Goal: Information Seeking & Learning: Compare options

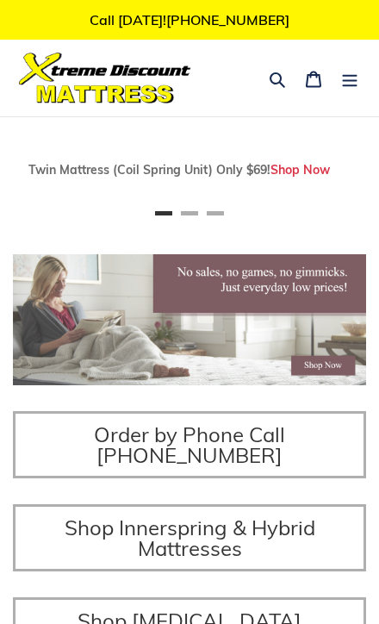
click at [276, 81] on icon "button" at bounding box center [277, 79] width 17 height 17
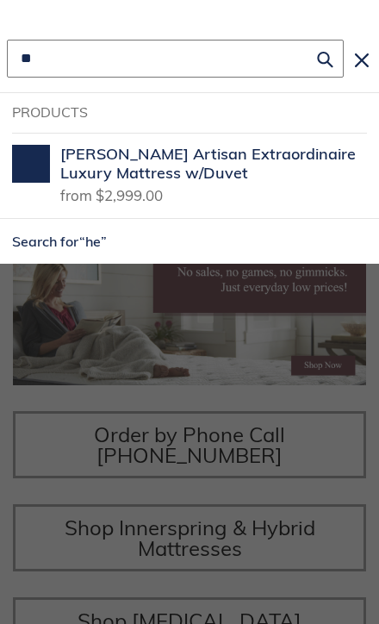
scroll to position [0, 353]
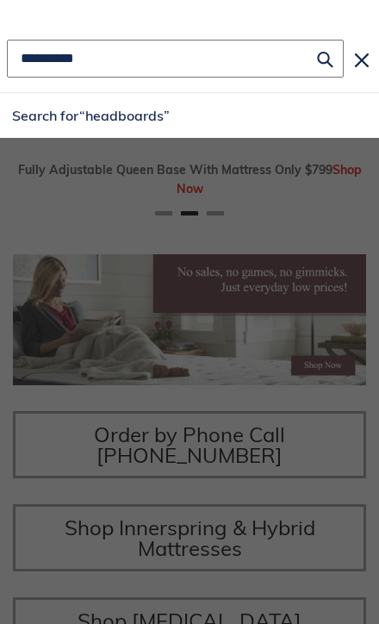
type input "**********"
click at [332, 65] on icon "Search" at bounding box center [325, 59] width 16 height 18
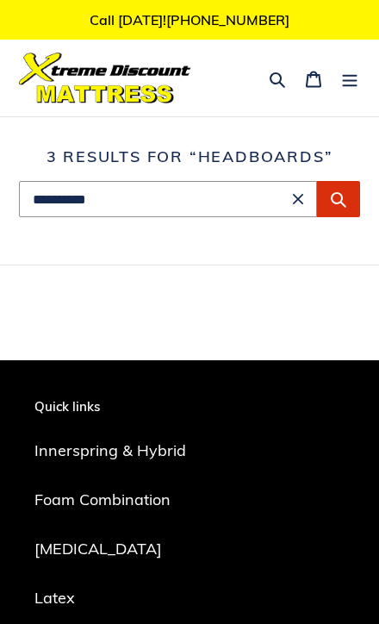
click at [347, 211] on button "Submit" at bounding box center [338, 199] width 43 height 36
click at [337, 196] on icon "Submit" at bounding box center [338, 198] width 17 height 17
click at [351, 196] on button "Submit" at bounding box center [338, 199] width 43 height 36
click at [140, 198] on input "**********" at bounding box center [168, 199] width 298 height 36
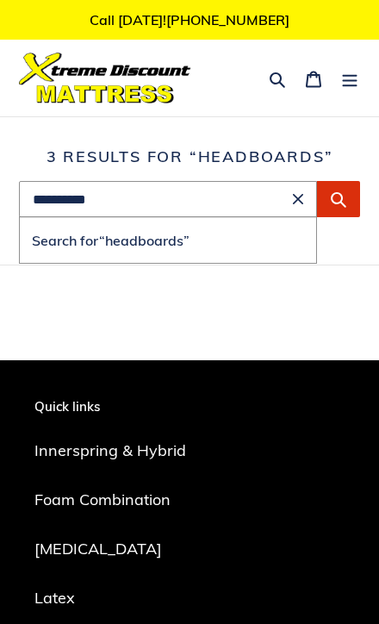
click at [363, 95] on button "Menu" at bounding box center [350, 78] width 36 height 40
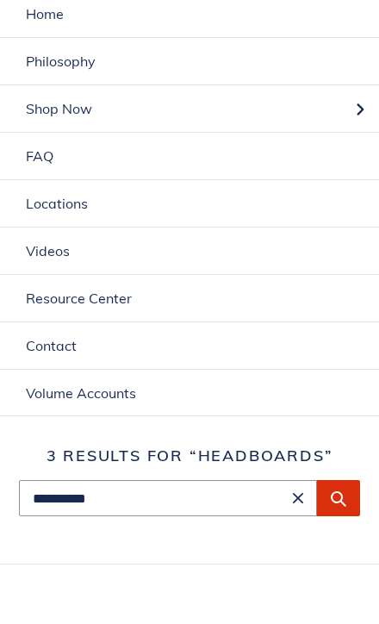
scroll to position [121, 0]
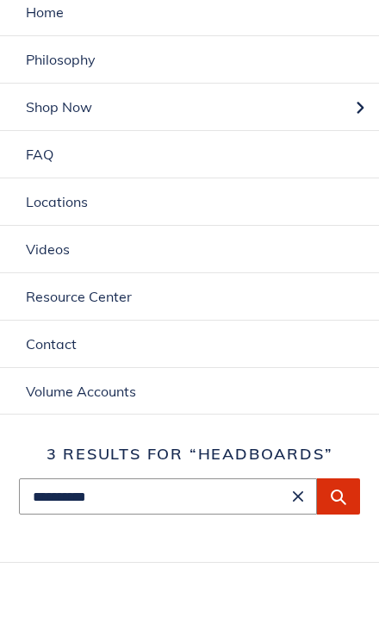
click at [340, 500] on icon "Submit" at bounding box center [338, 503] width 17 height 17
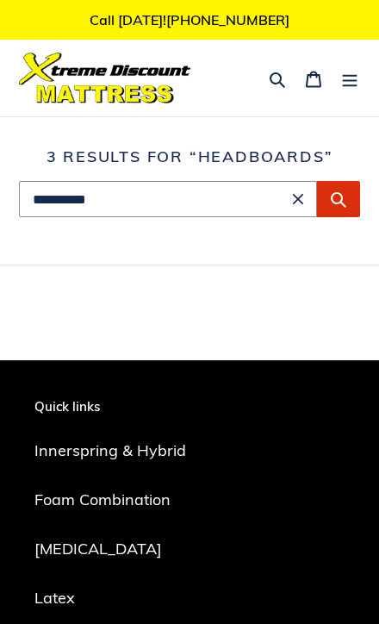
click at [171, 450] on link "Innerspring & Hybrid" at bounding box center [110, 450] width 152 height 20
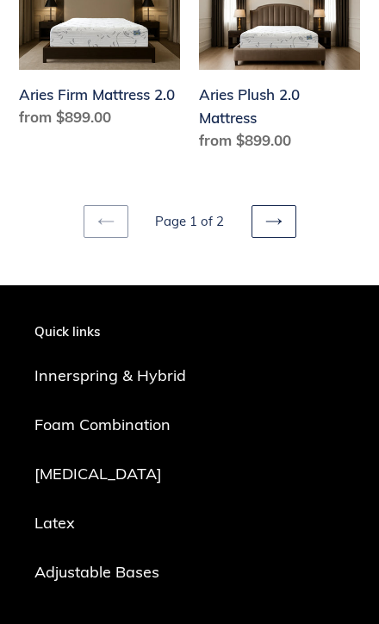
scroll to position [4256, 0]
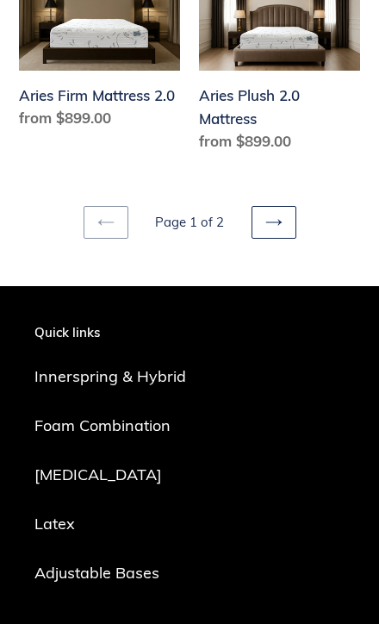
click at [286, 206] on link "Next page" at bounding box center [274, 222] width 45 height 33
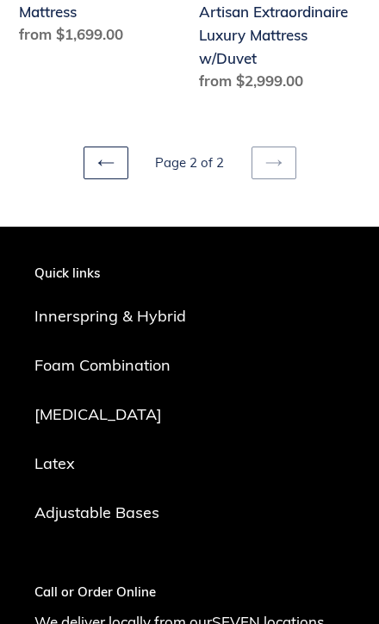
scroll to position [1975, 0]
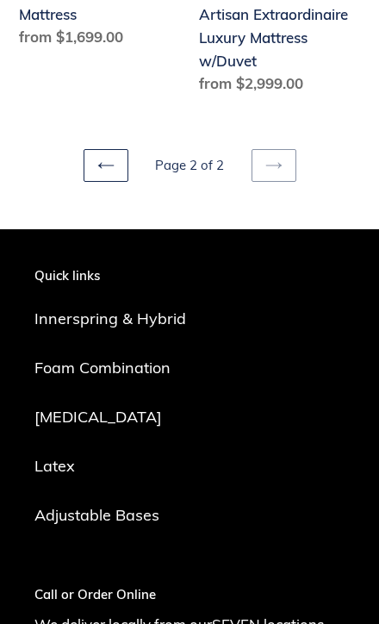
click at [150, 505] on link "Adjustable Bases" at bounding box center [96, 515] width 125 height 20
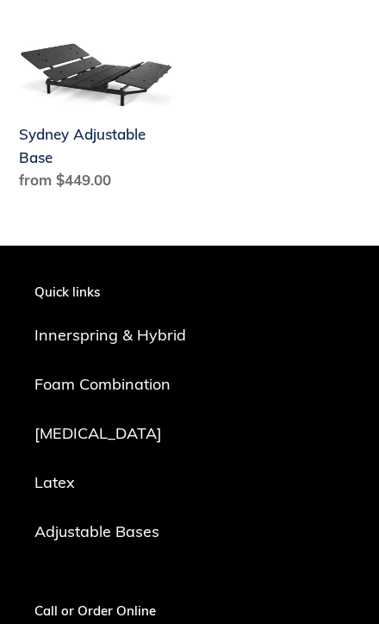
scroll to position [712, 0]
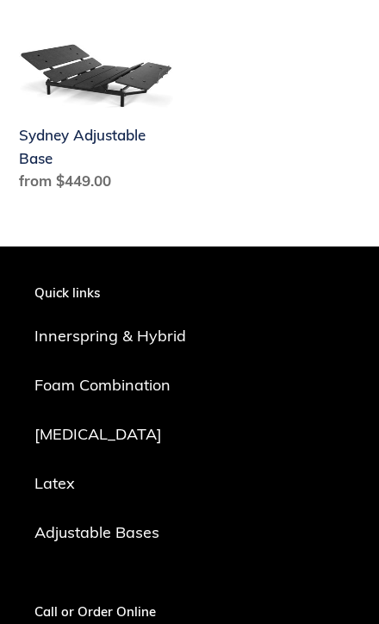
click at [74, 483] on link "Latex" at bounding box center [54, 483] width 40 height 20
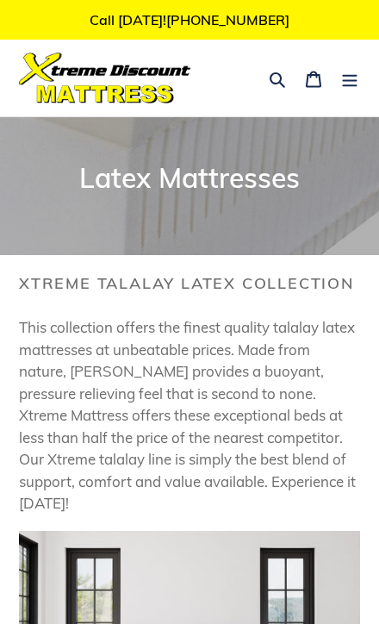
click at [352, 92] on button "Menu" at bounding box center [350, 78] width 36 height 40
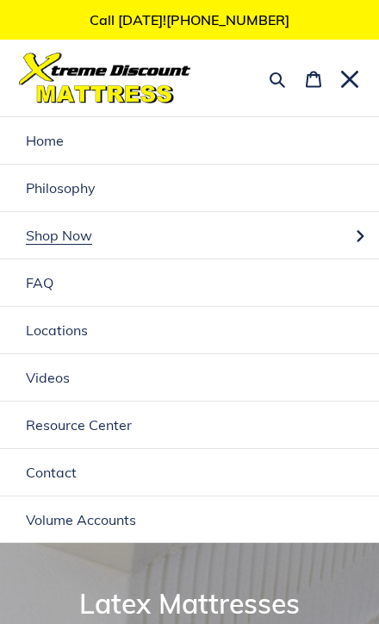
click at [76, 141] on link "Home" at bounding box center [189, 140] width 379 height 47
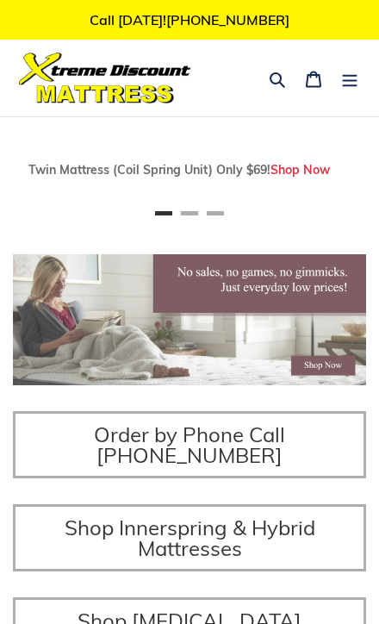
click at [291, 96] on button "Search" at bounding box center [277, 78] width 36 height 40
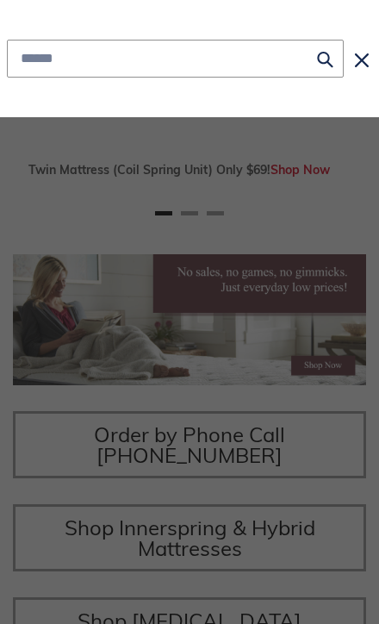
click at [274, 89] on div "Submit Close search" at bounding box center [189, 58] width 379 height 117
click at [209, 59] on input "Search" at bounding box center [175, 59] width 337 height 38
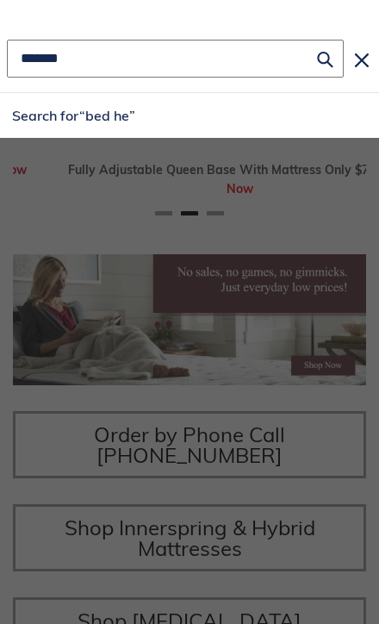
scroll to position [0, 353]
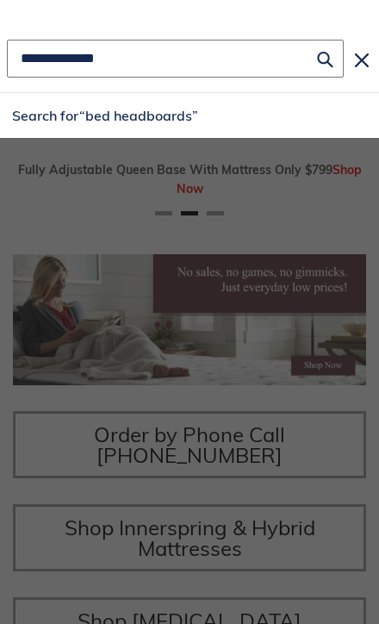
type input "**********"
click at [326, 64] on icon "Search" at bounding box center [325, 61] width 16 height 16
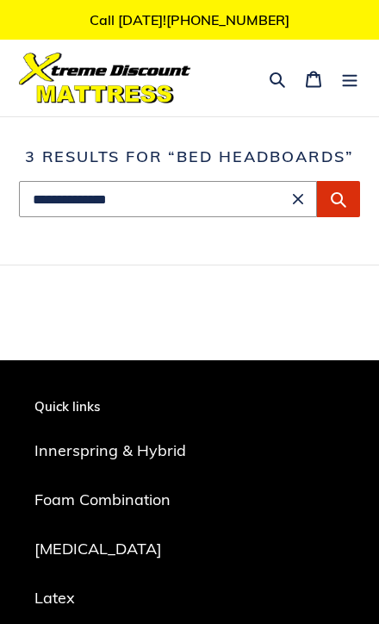
click at [336, 203] on icon "Submit" at bounding box center [339, 200] width 16 height 16
click at [210, 154] on h1 "Search results: 3 results for “bed headboards”" at bounding box center [189, 156] width 341 height 19
click at [189, 196] on input "**********" at bounding box center [168, 199] width 298 height 36
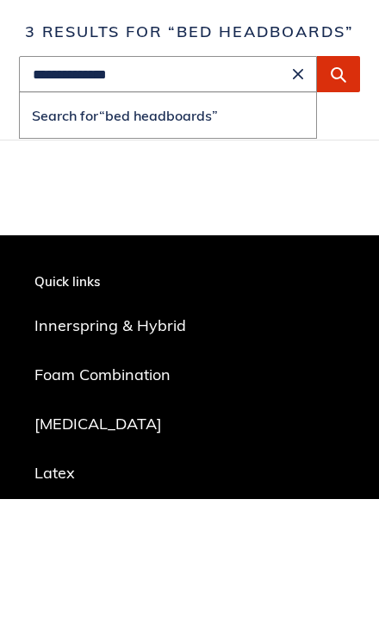
click at [84, 399] on p "Quick links" at bounding box center [110, 407] width 152 height 16
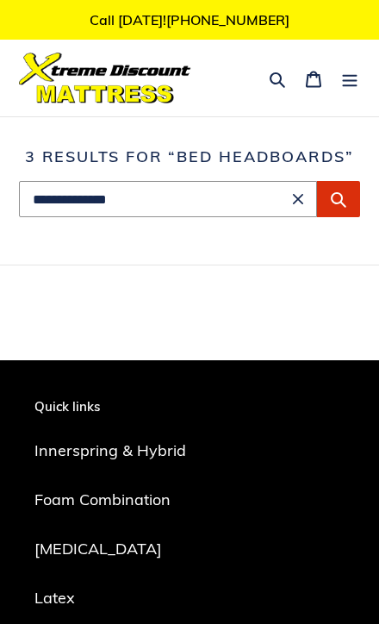
click at [340, 206] on icon "Submit" at bounding box center [338, 198] width 17 height 17
click at [345, 192] on icon "Submit" at bounding box center [338, 198] width 17 height 17
click at [230, 155] on h1 "Search results: 3 results for “bed headboards”" at bounding box center [189, 156] width 341 height 19
click at [346, 87] on icon "Menu" at bounding box center [349, 79] width 17 height 17
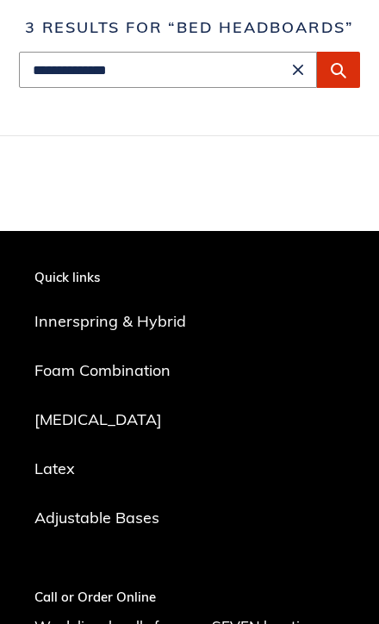
scroll to position [556, 0]
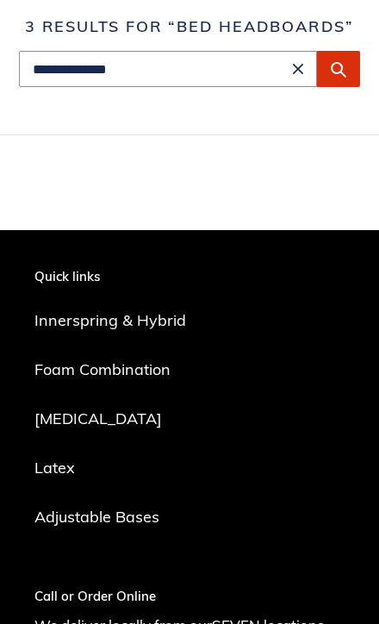
click at [161, 368] on link "Foam Combination" at bounding box center [102, 369] width 136 height 20
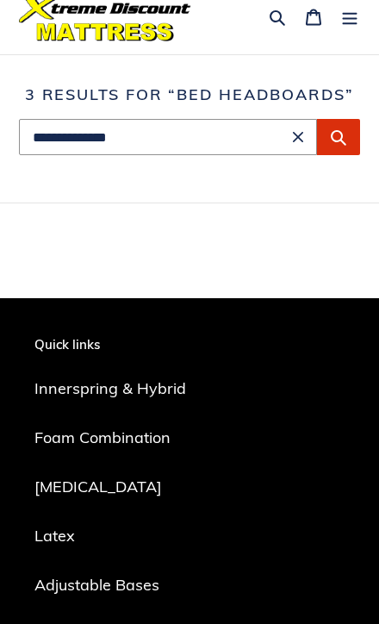
scroll to position [65, 0]
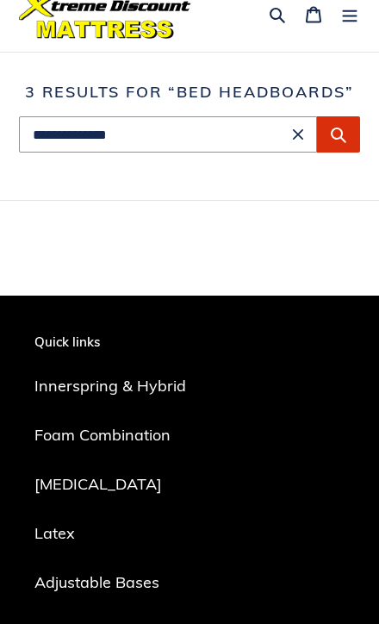
click at [52, 541] on link "Latex" at bounding box center [54, 533] width 40 height 20
click at [136, 588] on link "Adjustable Bases" at bounding box center [96, 582] width 125 height 20
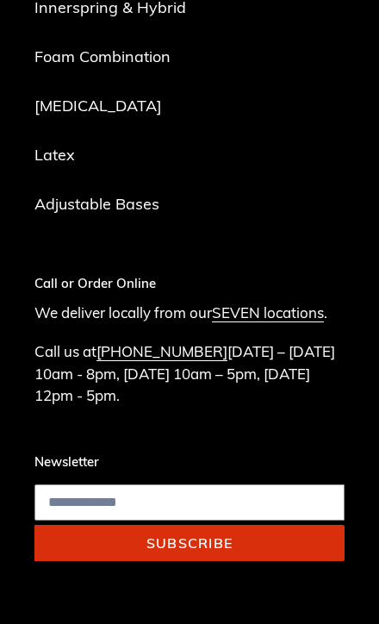
scroll to position [0, 0]
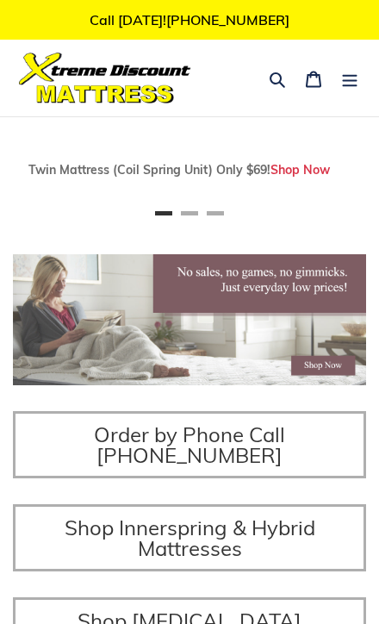
scroll to position [0, 353]
